Goal: Navigation & Orientation: Find specific page/section

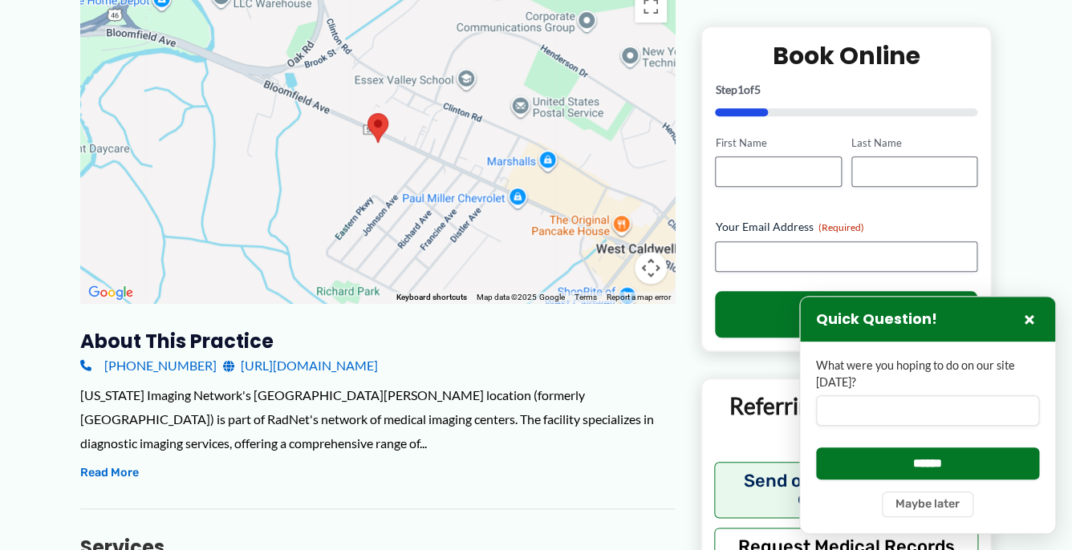
scroll to position [335, 0]
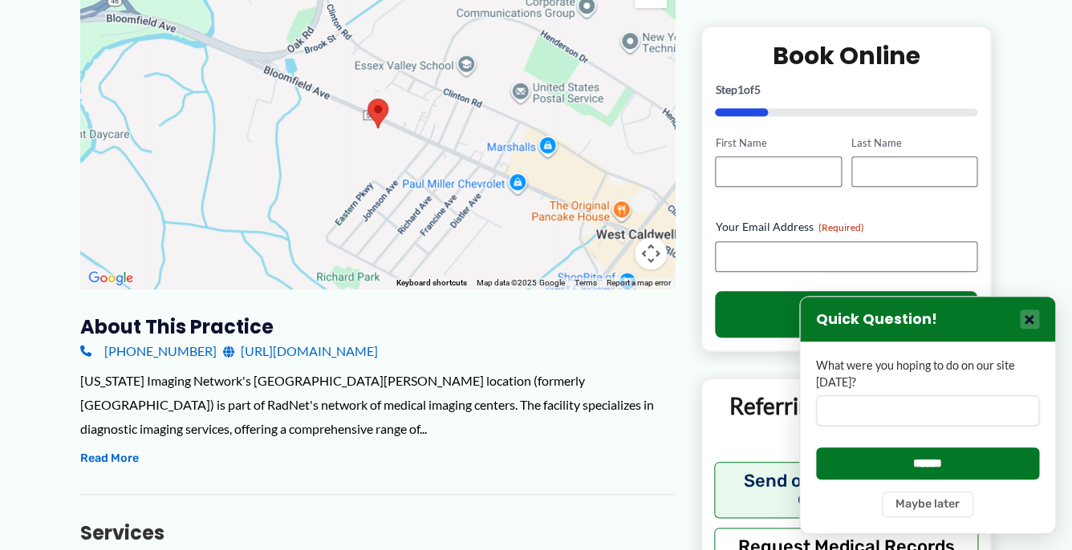
click at [1033, 325] on button "×" at bounding box center [1029, 319] width 19 height 19
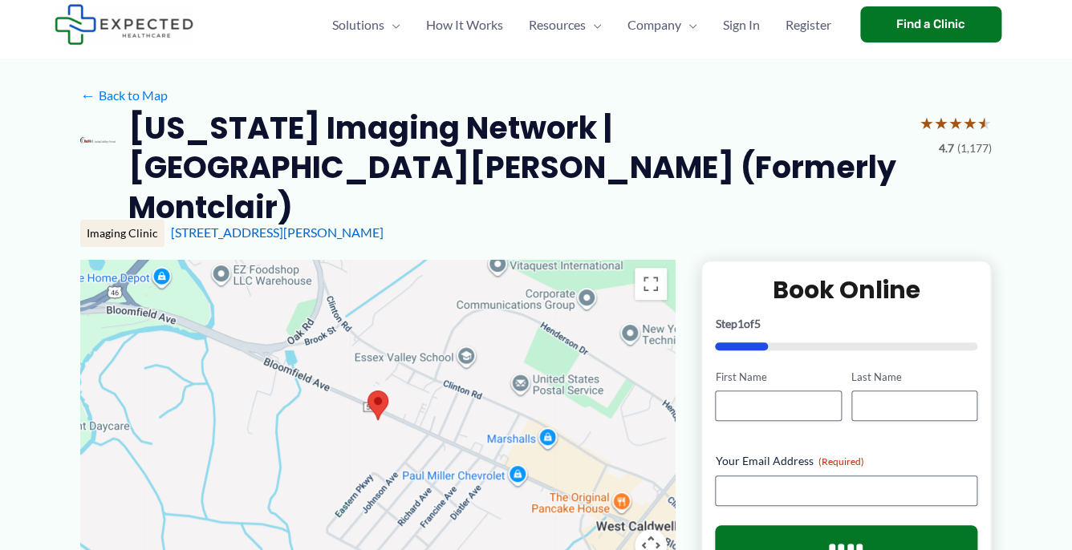
scroll to position [0, 0]
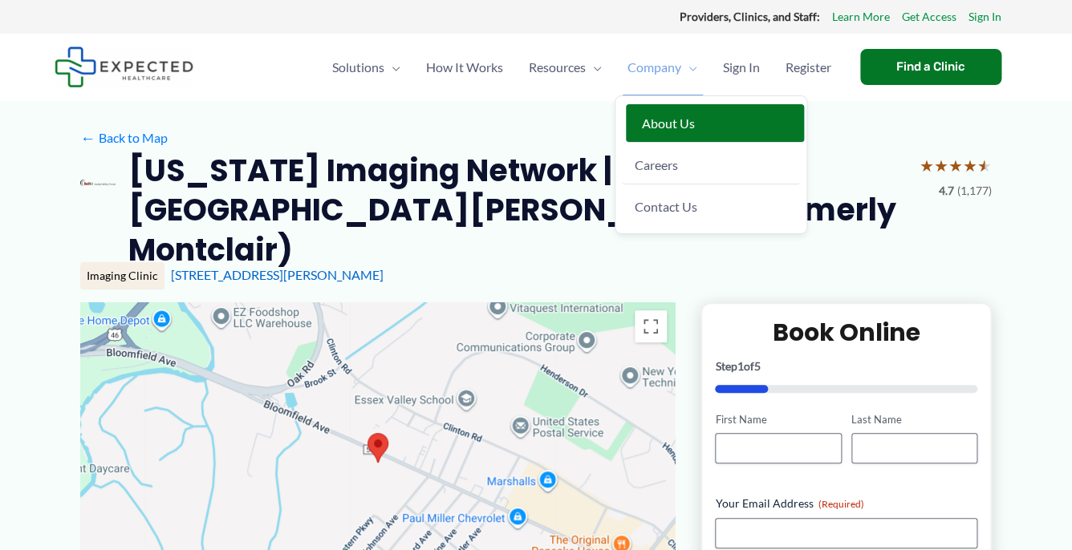
click at [657, 119] on span "About Us" at bounding box center [668, 123] width 53 height 15
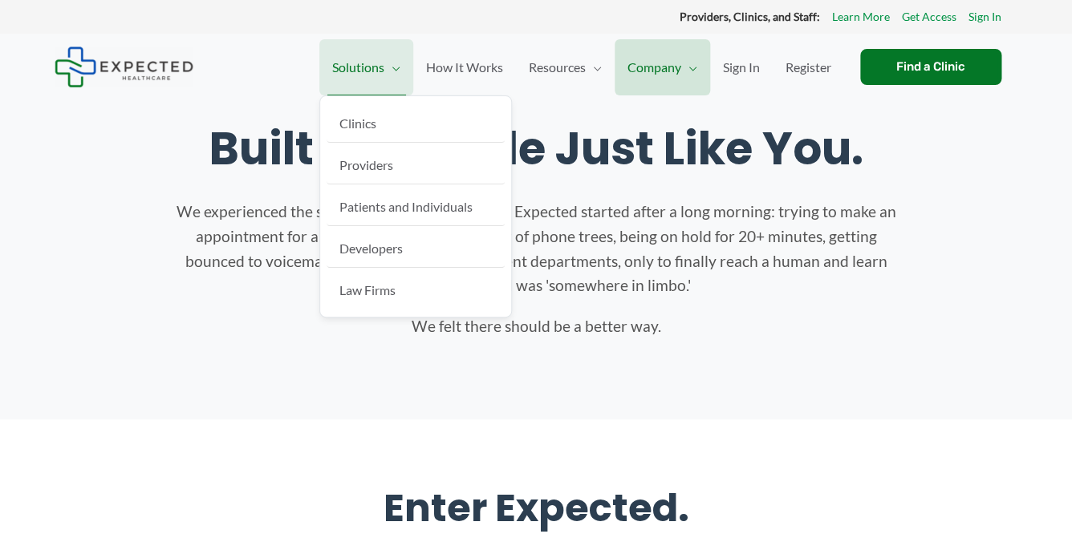
click at [357, 58] on span "Solutions" at bounding box center [358, 67] width 52 height 56
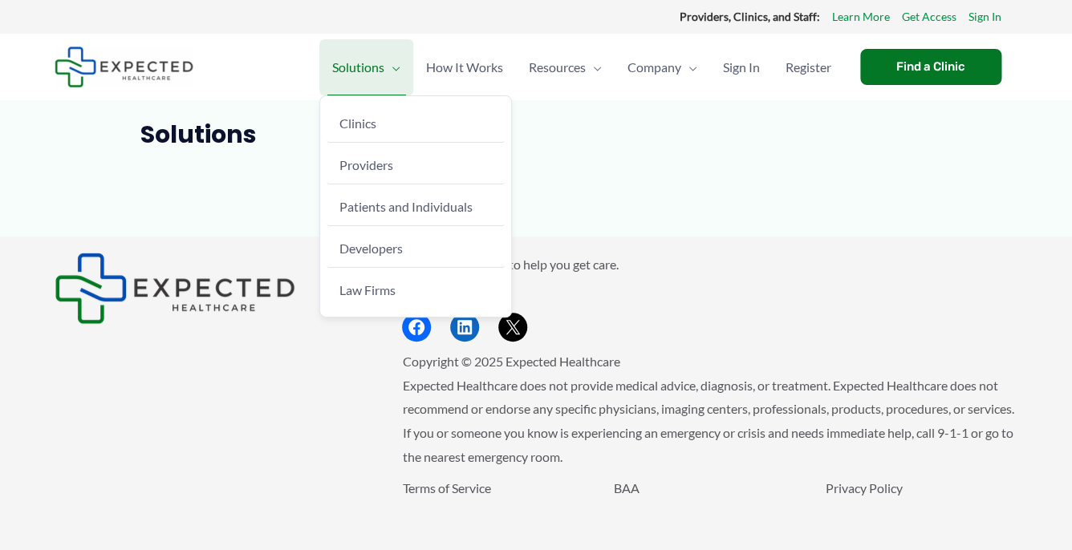
drag, startPoint x: 0, startPoint y: 0, endPoint x: 355, endPoint y: 51, distance: 358.3
click at [355, 51] on span "Solutions" at bounding box center [358, 67] width 52 height 56
